Goal: Task Accomplishment & Management: Manage account settings

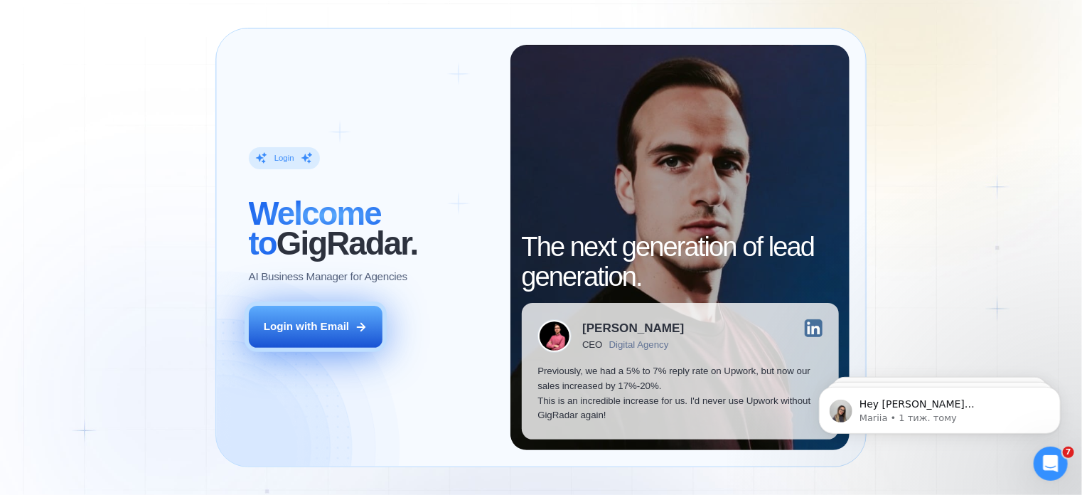
click at [349, 339] on button "Login with Email" at bounding box center [316, 327] width 134 height 42
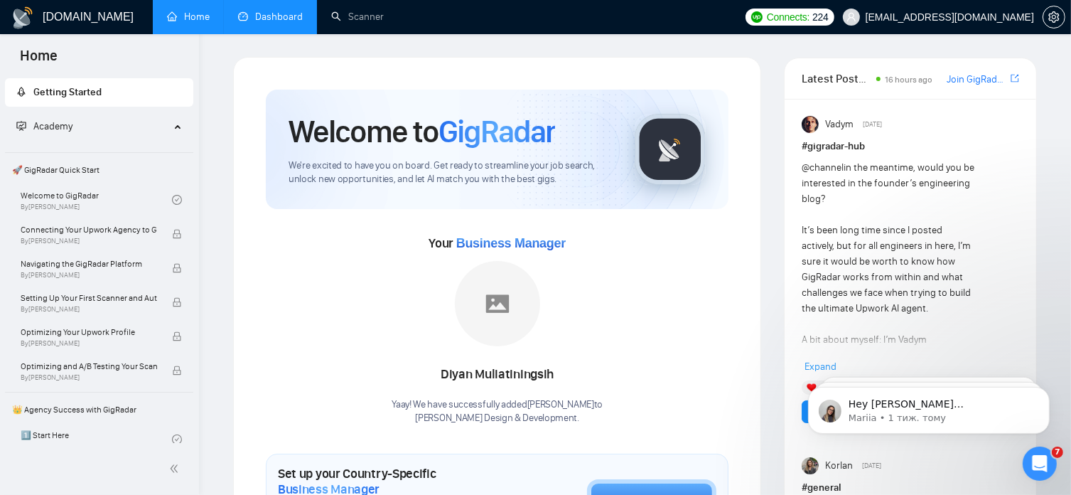
click at [292, 22] on link "Dashboard" at bounding box center [270, 17] width 65 height 12
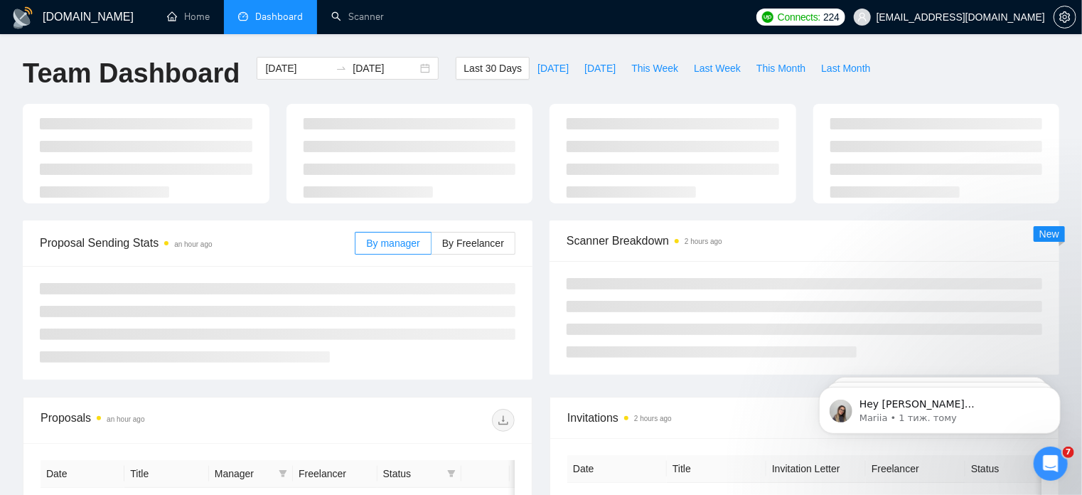
type input "[DATE]"
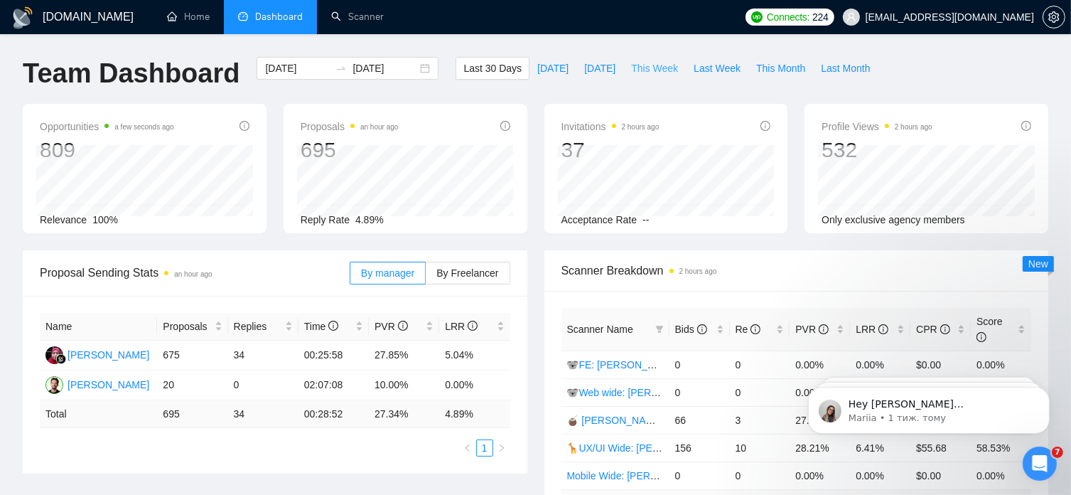
click at [639, 72] on span "This Week" at bounding box center [654, 68] width 47 height 16
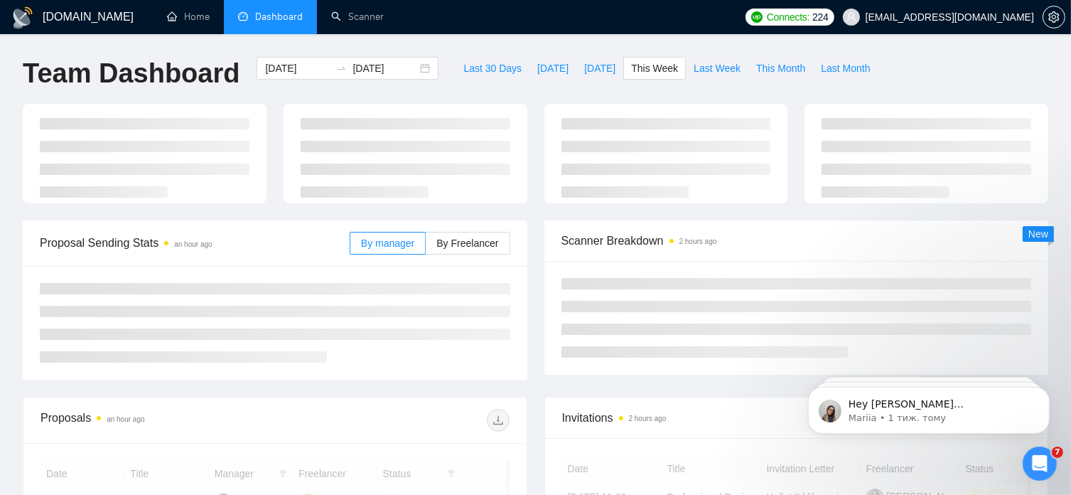
type input "[DATE]"
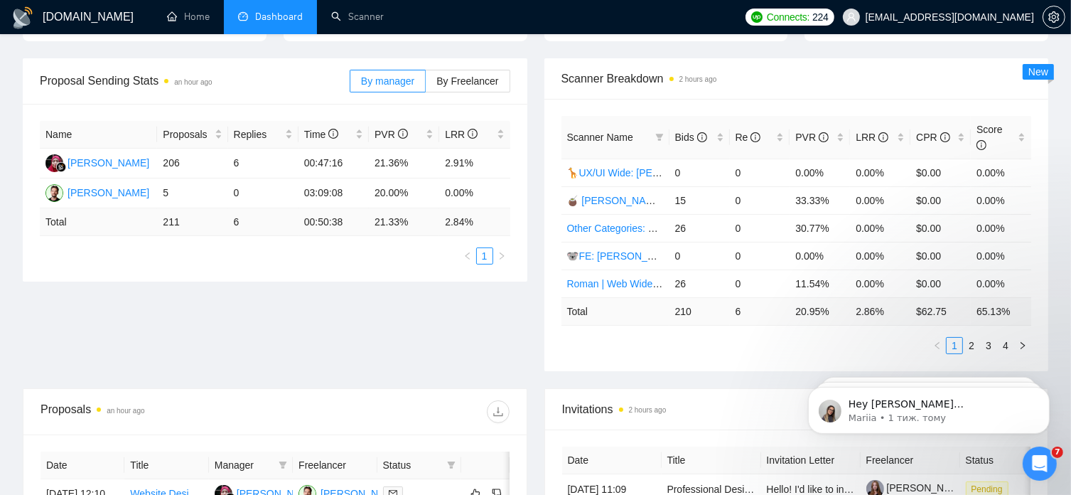
scroll to position [193, 0]
click at [972, 336] on link "2" at bounding box center [972, 344] width 16 height 16
click at [989, 336] on link "3" at bounding box center [989, 344] width 16 height 16
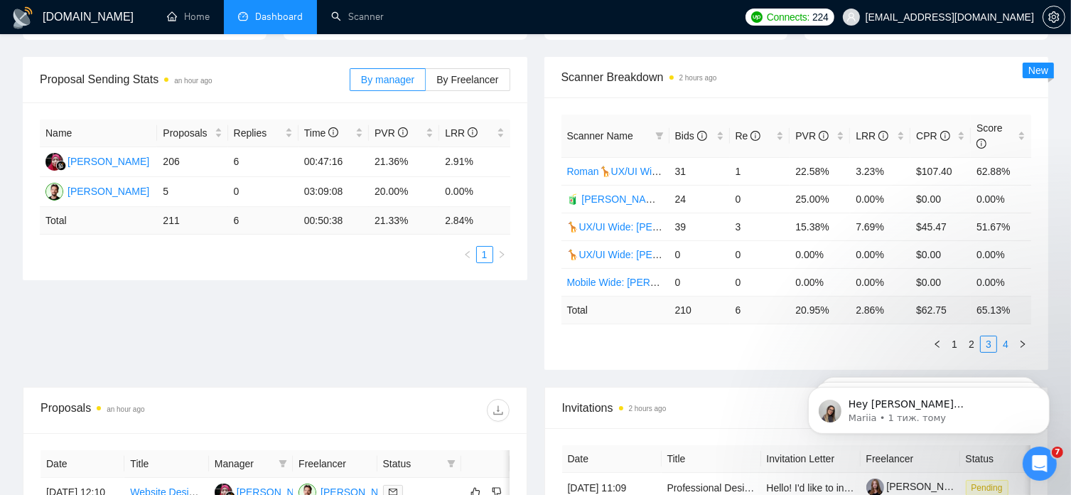
click at [1007, 336] on link "4" at bounding box center [1006, 344] width 16 height 16
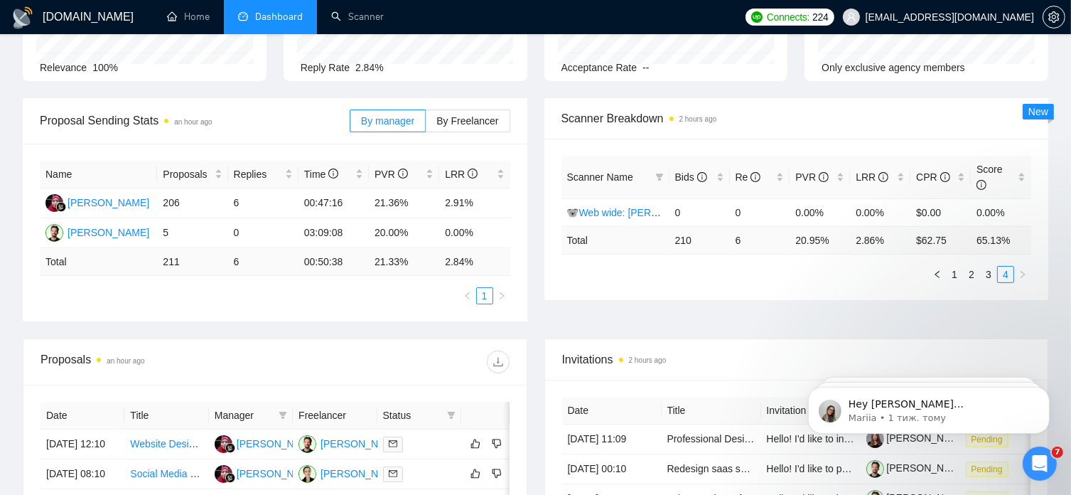
scroll to position [0, 0]
